Goal: Information Seeking & Learning: Check status

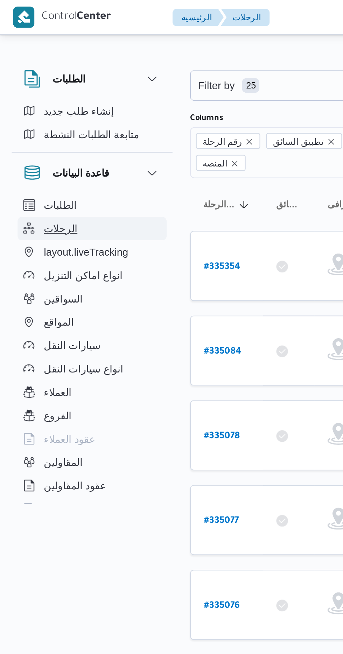
click at [42, 106] on button "الرحلات" at bounding box center [43, 109] width 71 height 11
click at [42, 105] on button "الرحلات" at bounding box center [43, 109] width 71 height 11
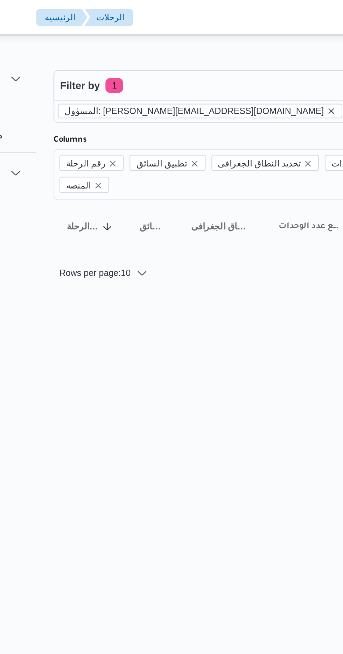
click at [223, 53] on icon "remove selected entity" at bounding box center [224, 53] width 3 height 3
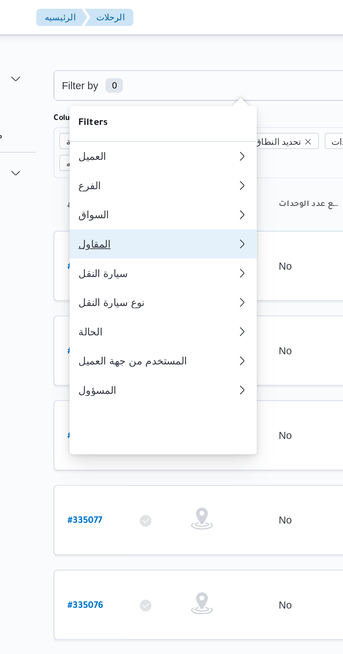
click at [142, 120] on div "المقاول" at bounding box center [141, 117] width 76 height 6
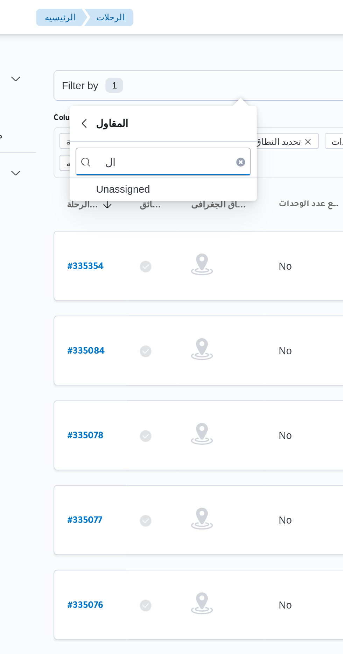
type input "ا"
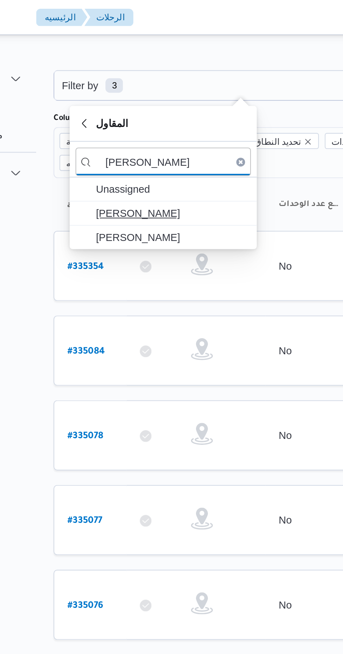
type input "علي عبدالن"
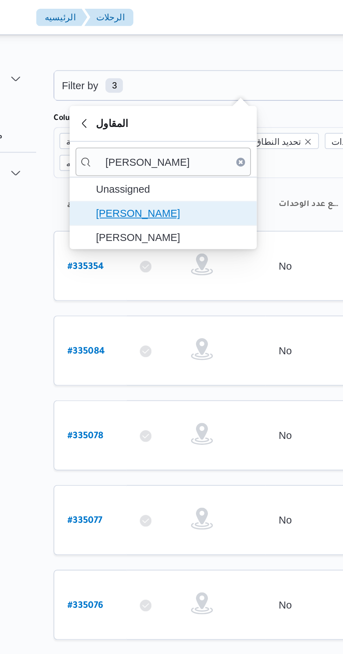
click at [164, 101] on span "[PERSON_NAME]" at bounding box center [147, 102] width 73 height 8
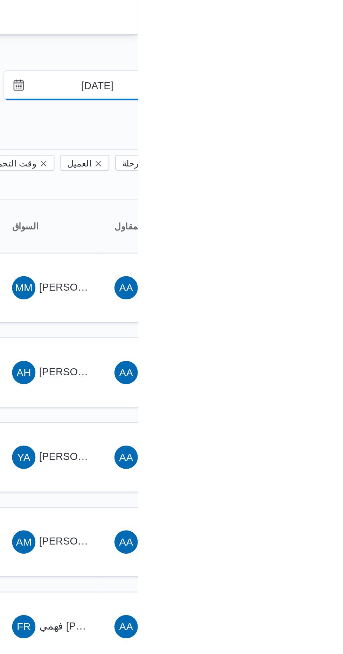
click at [317, 38] on input "26/8/2025" at bounding box center [318, 41] width 79 height 14
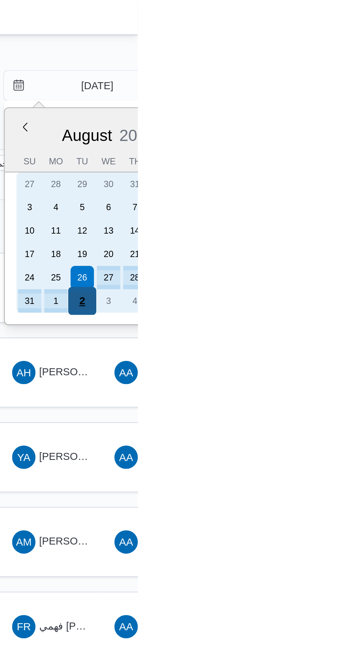
click at [316, 143] on div "2" at bounding box center [316, 144] width 13 height 13
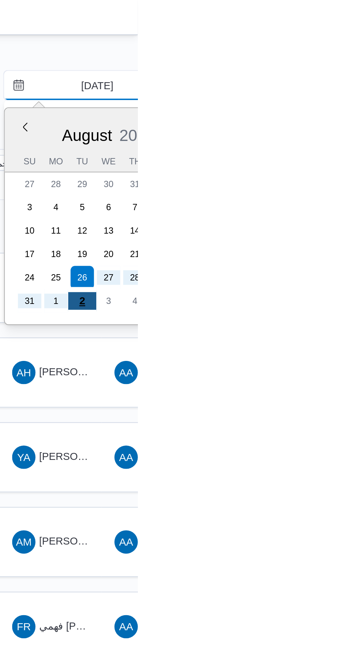
type input "2/9/2025"
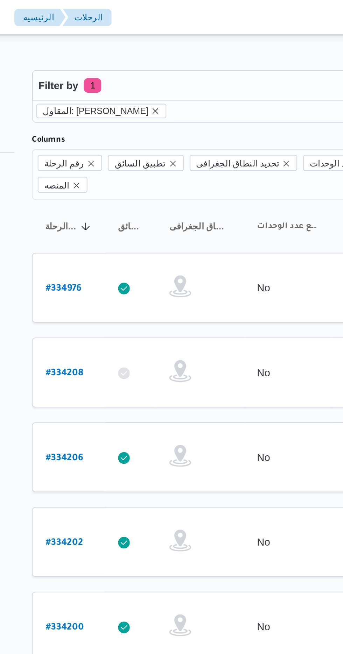
click at [152, 53] on icon "remove selected entity" at bounding box center [150, 53] width 3 height 3
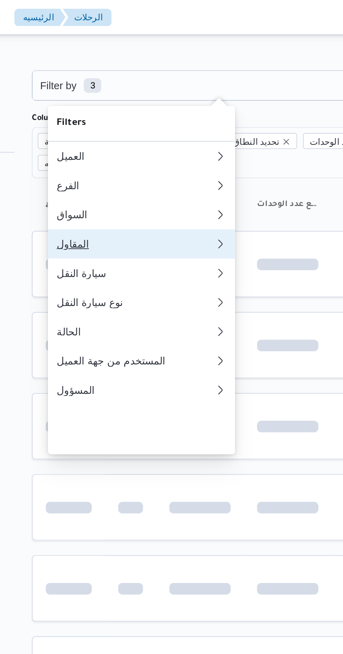
click at [111, 120] on div "المقاول" at bounding box center [139, 117] width 73 height 6
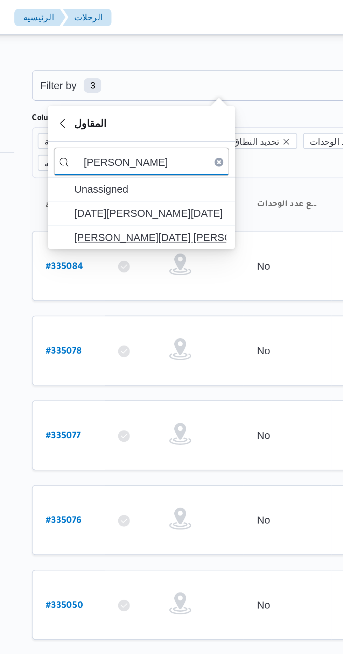
type input "ابراهيم رم"
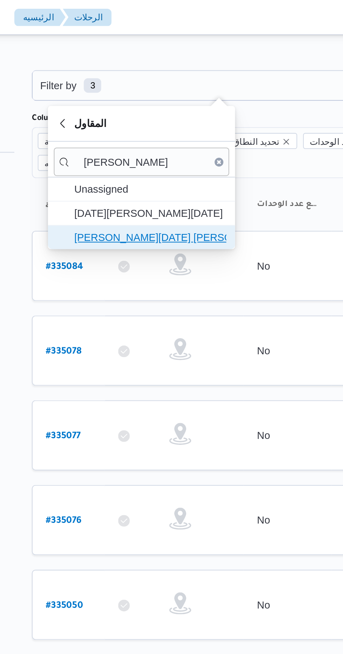
click at [129, 114] on span "ابراهيم رمضان ابراهيم عثمان ابوباشا" at bounding box center [147, 114] width 73 height 8
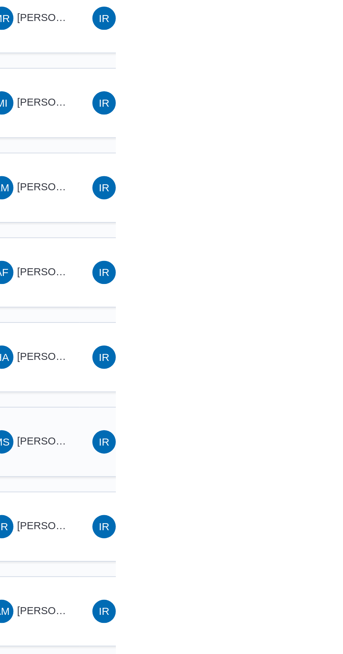
click at [316, 378] on span "محمود شرف عواد حسن" at bounding box center [337, 381] width 82 height 6
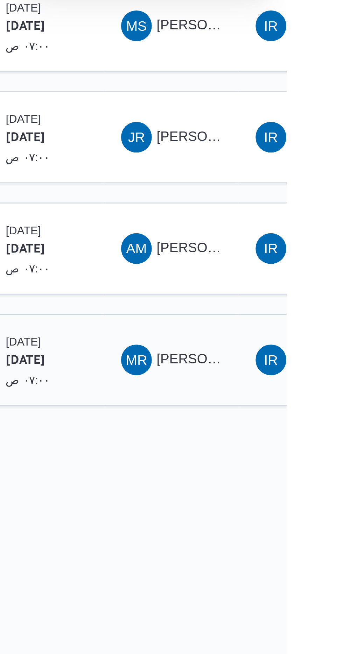
click at [308, 500] on span "محمود رفعت عبدالعظيم امام" at bounding box center [316, 503] width 40 height 6
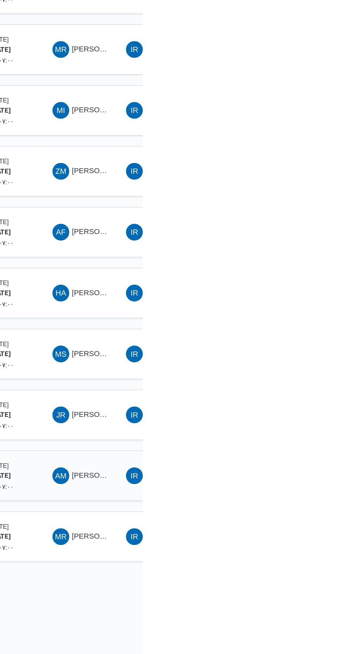
click at [301, 454] on div "AM احمد محمد دياب محمد" at bounding box center [301, 462] width 42 height 17
click at [308, 460] on span "احمد محمد دياب محمد" at bounding box center [316, 463] width 40 height 6
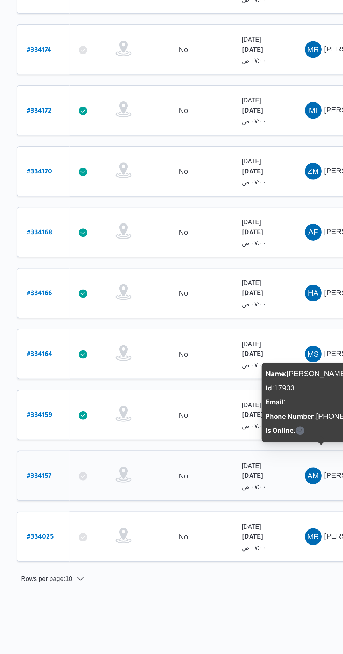
click at [111, 461] on b "# 334157" at bounding box center [106, 463] width 16 height 5
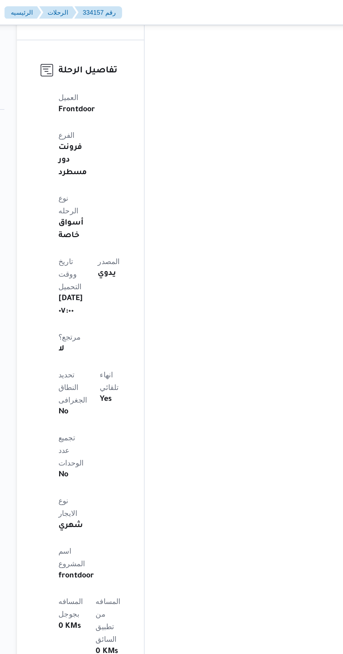
scroll to position [359, 0]
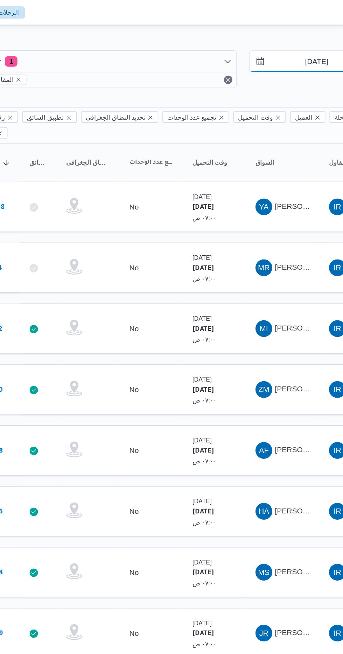
click at [314, 39] on input "2/9/2025" at bounding box center [318, 41] width 79 height 14
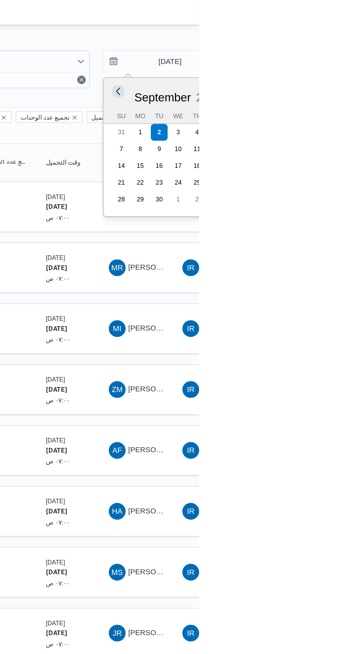
click at [290, 63] on button "Previous Month" at bounding box center [289, 60] width 7 height 7
type input "2/8/2025"
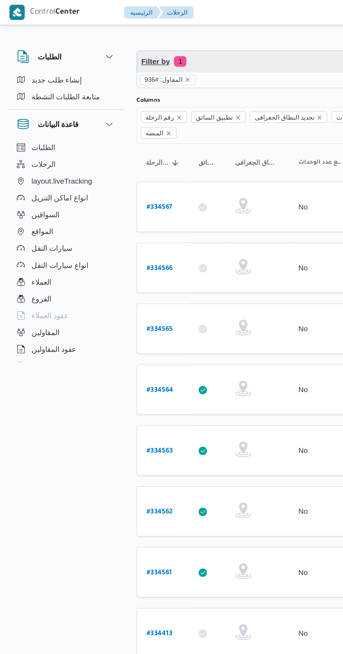
click at [129, 36] on span "Filter by 1" at bounding box center [180, 41] width 178 height 14
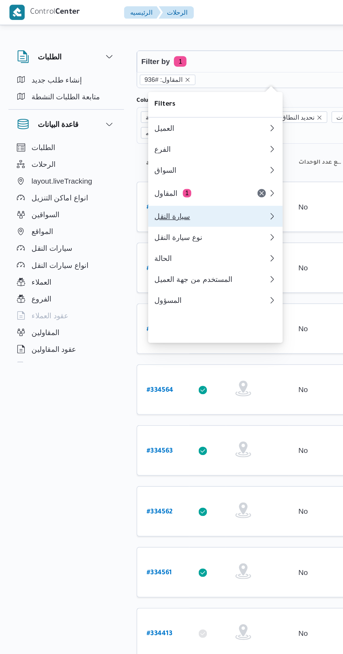
click at [121, 147] on div "سيارة النقل" at bounding box center [141, 144] width 76 height 6
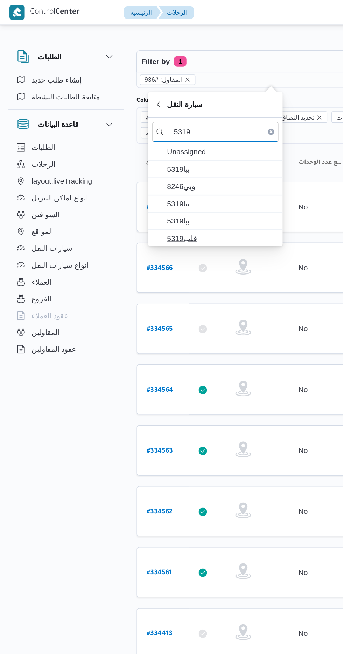
type input "5319"
click at [121, 156] on span "قلب5319" at bounding box center [147, 159] width 73 height 8
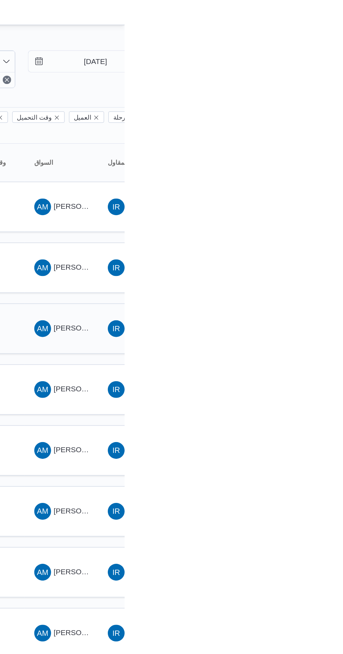
click at [309, 216] on span "احمد محمد دياب محمد" at bounding box center [316, 219] width 40 height 6
